Goal: Transaction & Acquisition: Purchase product/service

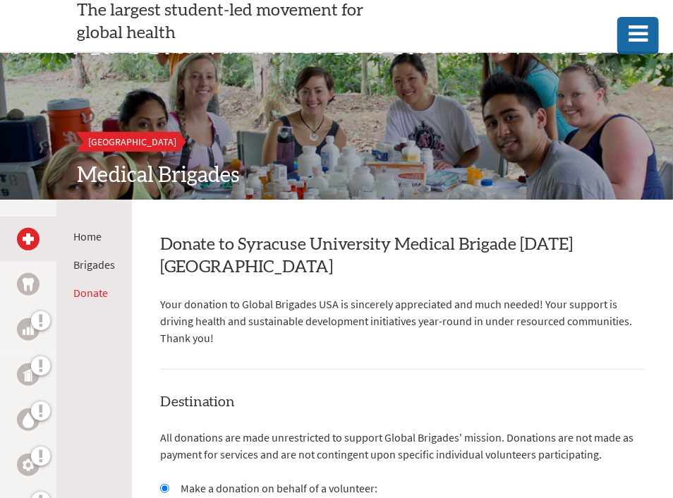
scroll to position [70, 0]
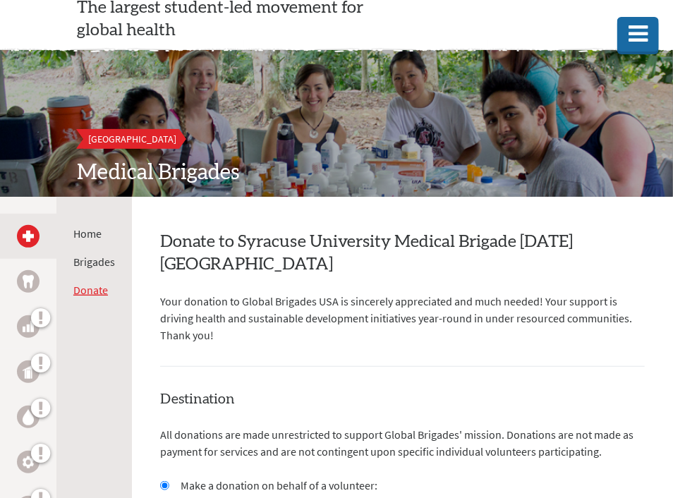
click at [99, 288] on link "Donate" at bounding box center [90, 290] width 35 height 14
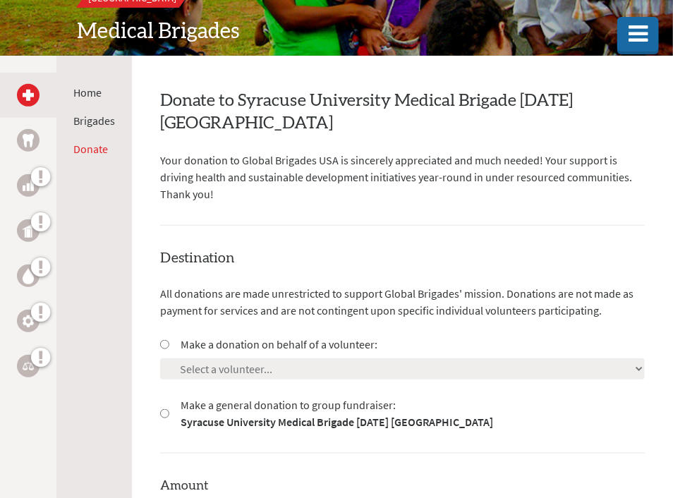
scroll to position [282, 0]
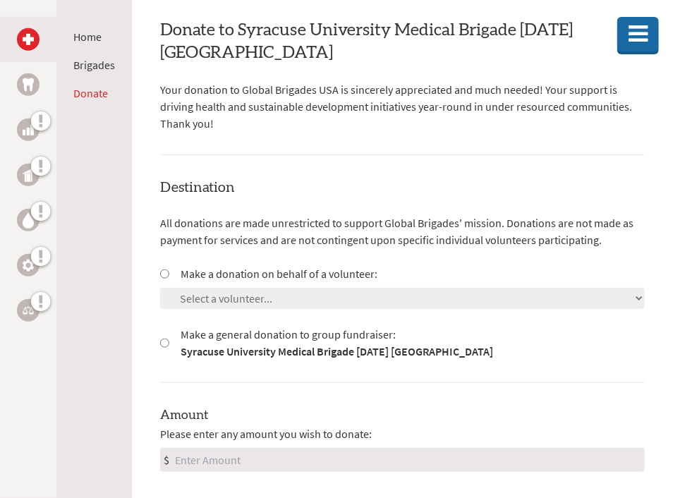
click at [162, 272] on input "Make a donation on behalf of a volunteer:" at bounding box center [164, 273] width 9 height 9
radio input "true"
click at [639, 299] on select "Select a volunteer... Aizhan Moore Eleanor Kwacz Emily Ramos Erik Schaeffer Eve…" at bounding box center [402, 298] width 484 height 21
select select "068E4577-1ED1-11F0-B3BE-42010A8A0038"
click at [160, 288] on select "Select a volunteer... Aizhan Moore Eleanor Kwacz Emily Ramos Erik Schaeffer Eve…" at bounding box center [402, 298] width 484 height 21
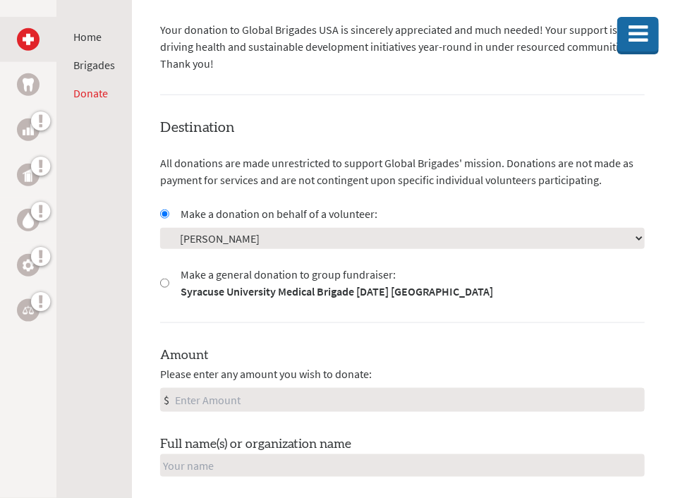
scroll to position [423, 0]
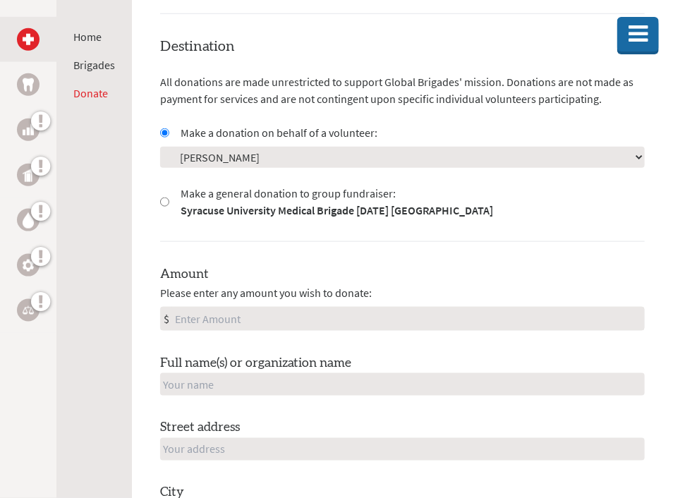
click at [176, 317] on input "Amount" at bounding box center [408, 318] width 472 height 23
type input "100"
click at [167, 381] on input "text" at bounding box center [402, 384] width 484 height 23
type input "Peg Barnett"
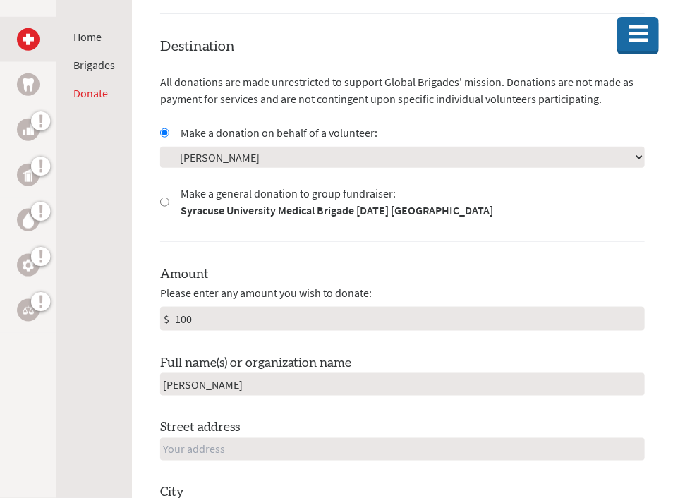
click at [190, 444] on input "text" at bounding box center [402, 449] width 484 height 23
type input "533 FAYETTE BLVD"
type input "Syracuse"
type input "NY"
type input "13224"
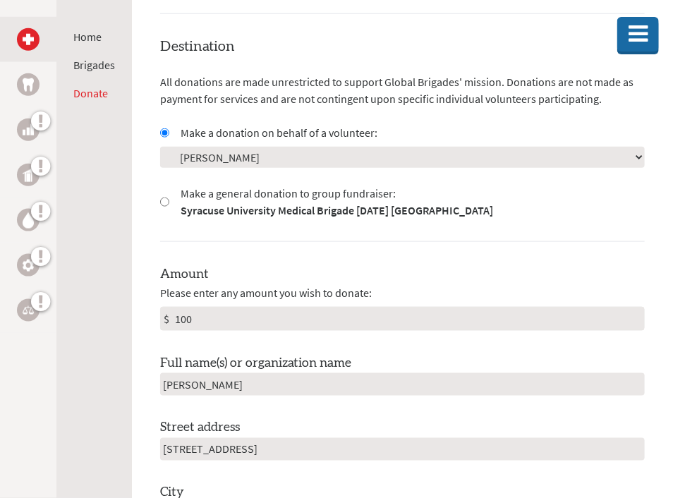
type input "United States"
type input "pegbarnett1@gmail.com"
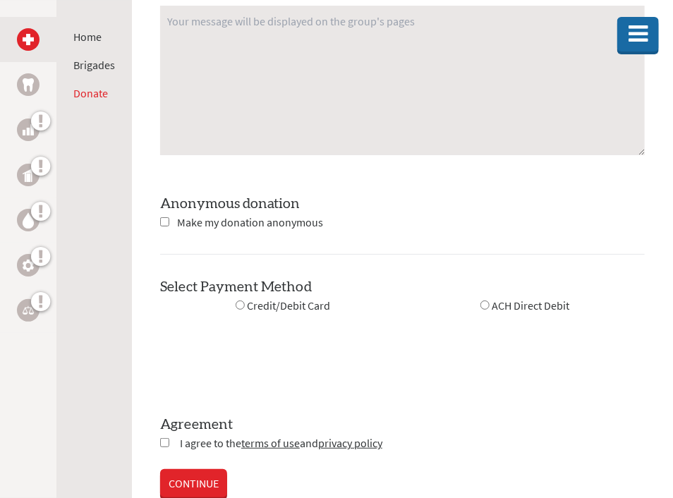
scroll to position [1621, 0]
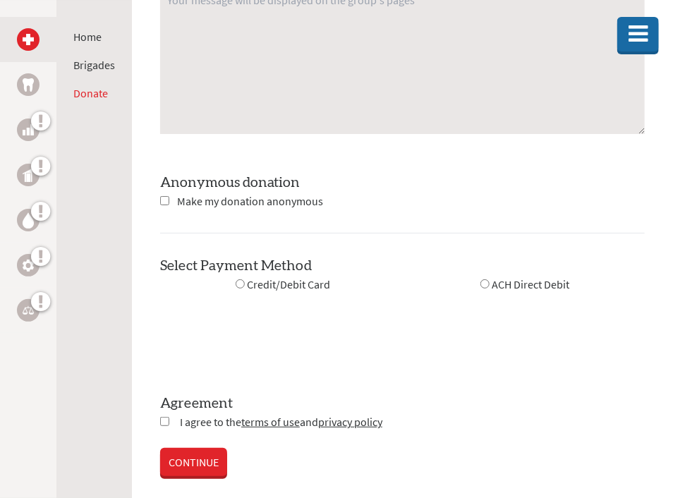
click at [236, 283] on input "radio" at bounding box center [239, 283] width 9 height 9
radio input "true"
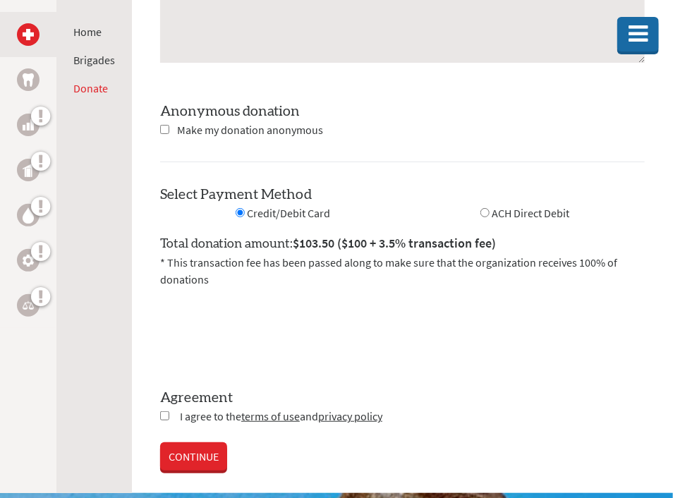
scroll to position [1762, 0]
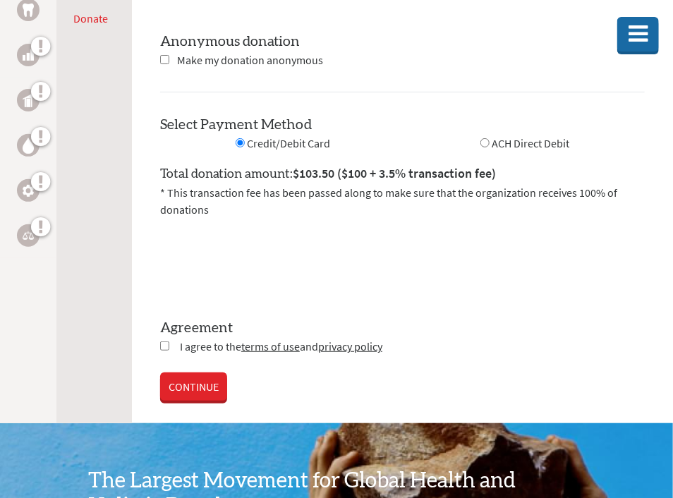
click at [164, 348] on input "checkbox" at bounding box center [164, 345] width 9 height 9
checkbox input "true"
click at [203, 385] on link "CONTINUE" at bounding box center [193, 388] width 67 height 28
